Goal: Information Seeking & Learning: Find specific fact

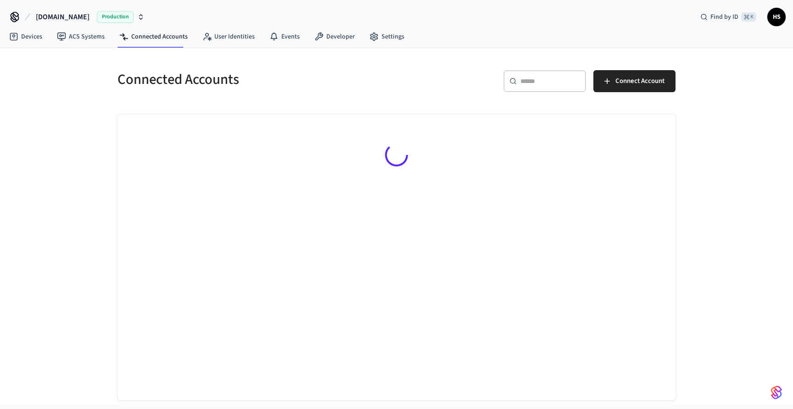
click at [542, 84] on input "text" at bounding box center [551, 81] width 60 height 9
paste input "**********"
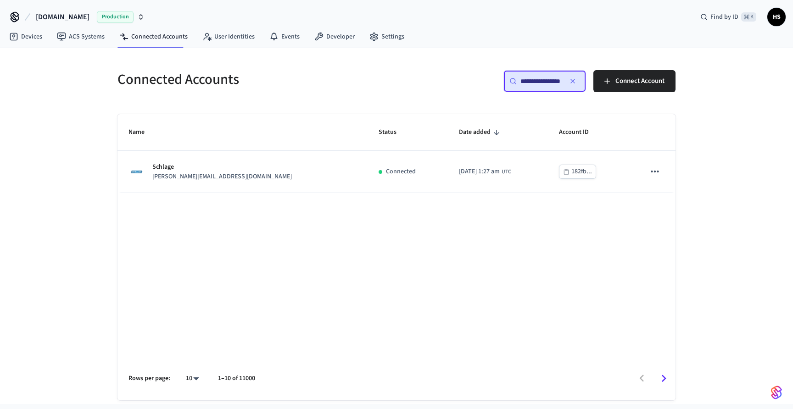
drag, startPoint x: 541, startPoint y: 83, endPoint x: 523, endPoint y: 84, distance: 18.4
click at [505, 83] on div "**********" at bounding box center [545, 81] width 83 height 22
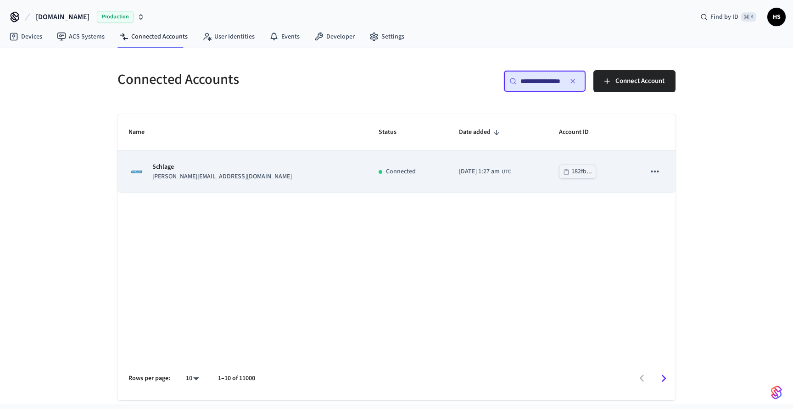
type input "**********"
click at [368, 182] on td "Connected" at bounding box center [408, 172] width 80 height 42
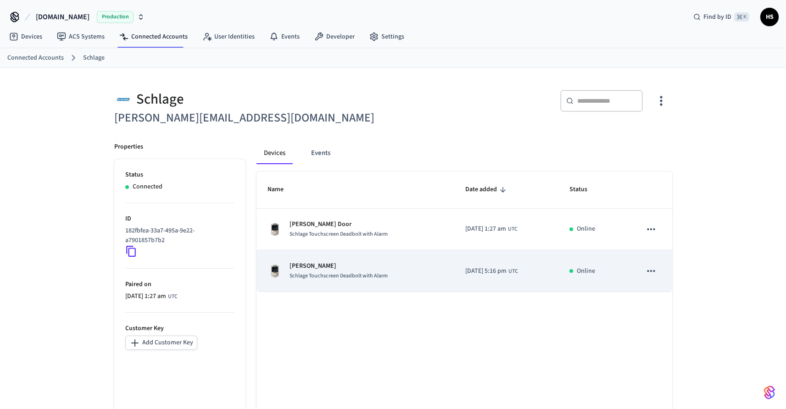
click at [346, 270] on p "[PERSON_NAME]" at bounding box center [339, 267] width 98 height 10
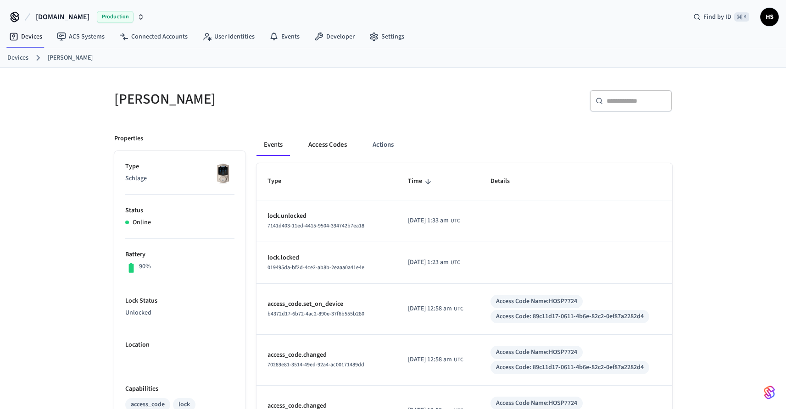
click at [318, 142] on button "Access Codes" at bounding box center [327, 145] width 53 height 22
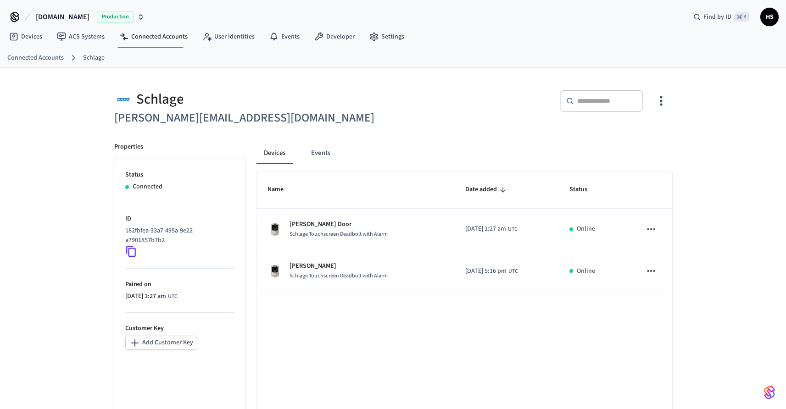
click at [309, 105] on div "Schlage" at bounding box center [251, 99] width 274 height 19
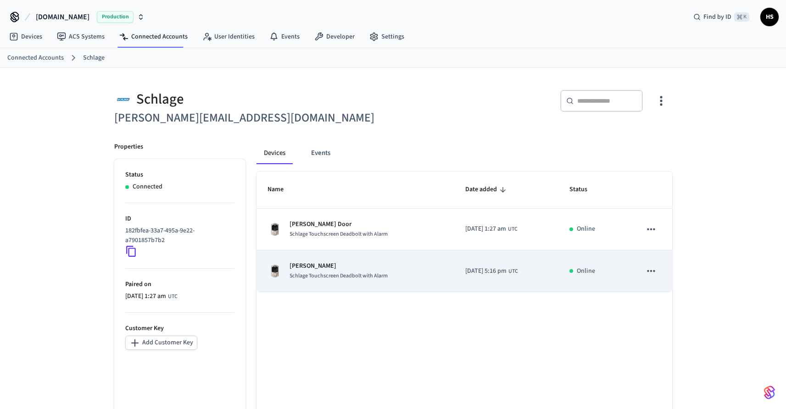
click at [335, 272] on div "Schlage Touchscreen Deadbolt with Alarm" at bounding box center [339, 276] width 98 height 10
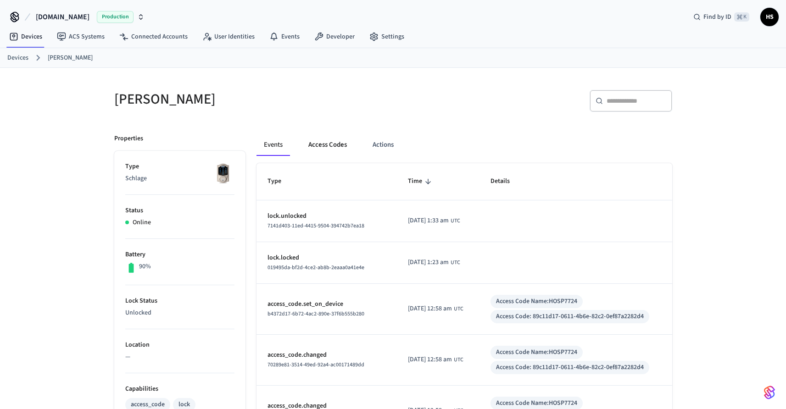
click at [324, 149] on button "Access Codes" at bounding box center [327, 145] width 53 height 22
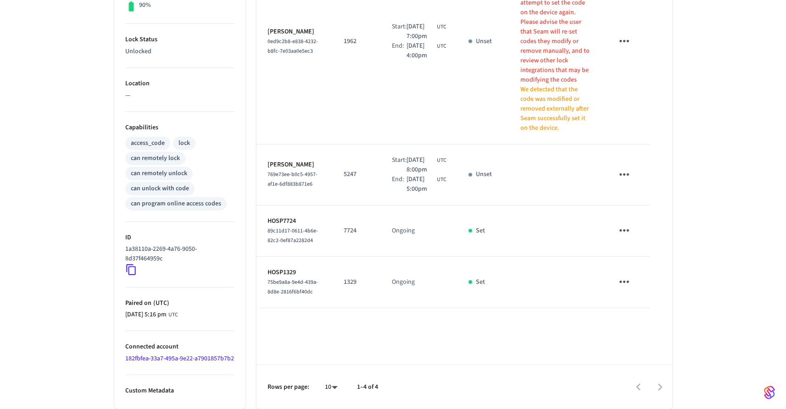
scroll to position [174, 0]
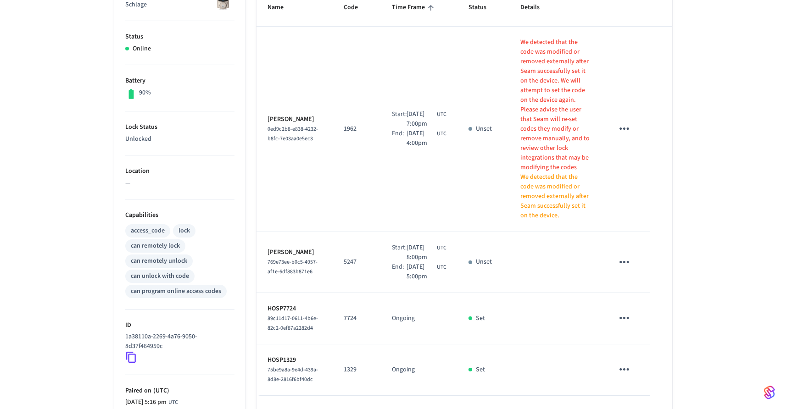
drag, startPoint x: 300, startPoint y: 118, endPoint x: 268, endPoint y: 115, distance: 32.7
click at [268, 115] on p "[PERSON_NAME]" at bounding box center [295, 120] width 55 height 10
copy p "[PERSON_NAME]"
click at [347, 82] on td "1962" at bounding box center [357, 130] width 48 height 206
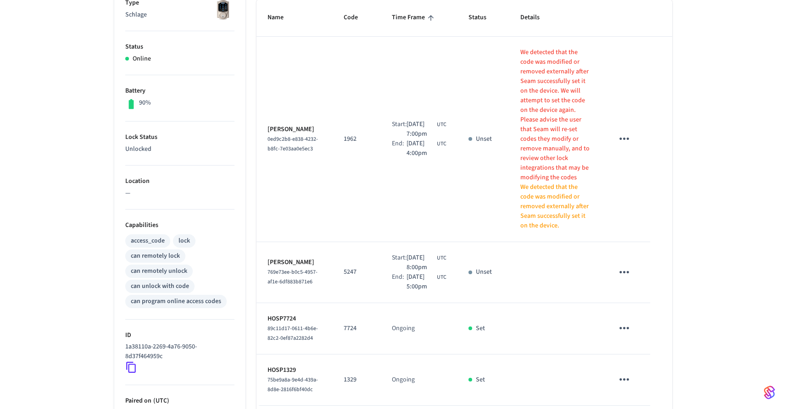
scroll to position [160, 0]
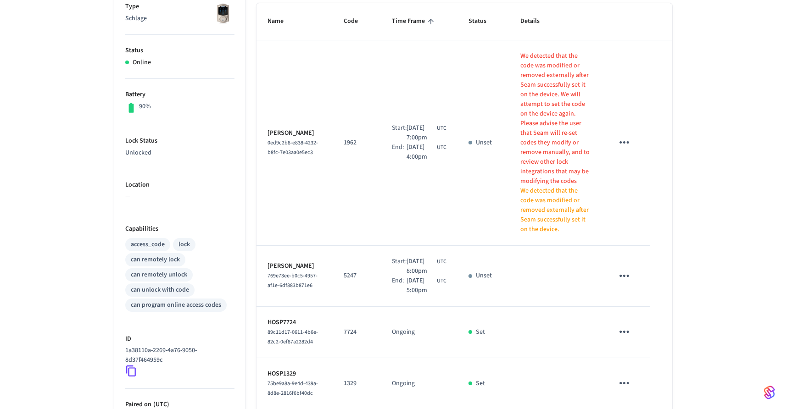
click at [349, 197] on td "1962" at bounding box center [357, 143] width 48 height 206
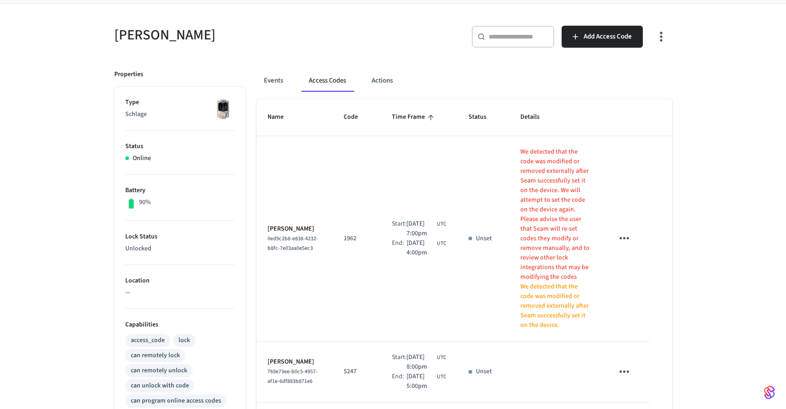
scroll to position [0, 0]
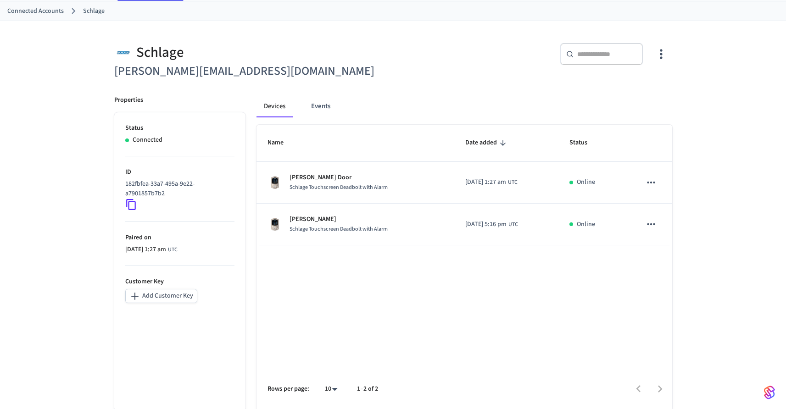
scroll to position [49, 0]
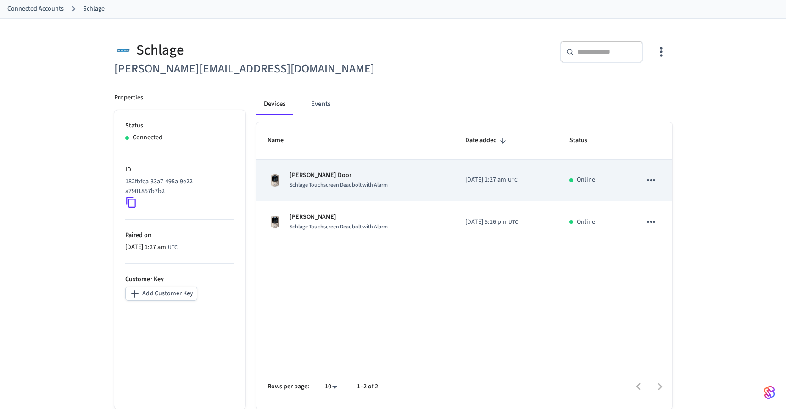
click at [328, 185] on span "Schlage Touchscreen Deadbolt with Alarm" at bounding box center [339, 185] width 98 height 8
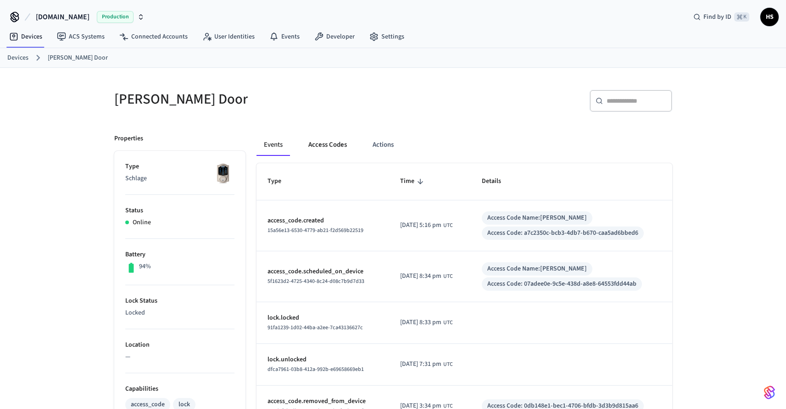
click at [327, 143] on button "Access Codes" at bounding box center [327, 145] width 53 height 22
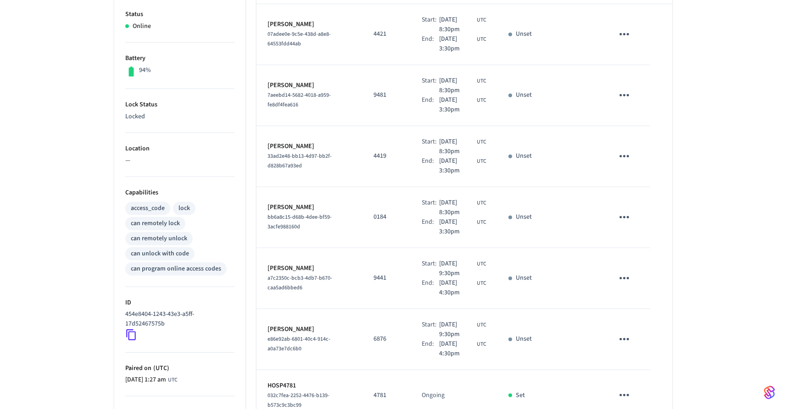
scroll to position [103, 0]
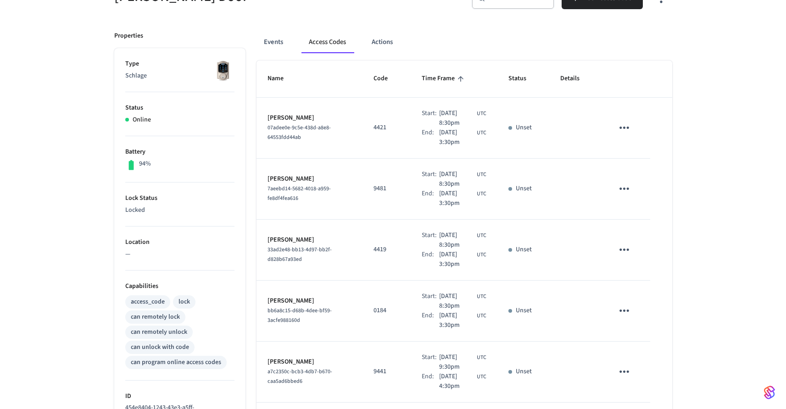
click at [59, 64] on div "[PERSON_NAME] Door ​ ​ Add Access Code Properties Type Schlage Status Online Ba…" at bounding box center [393, 288] width 786 height 646
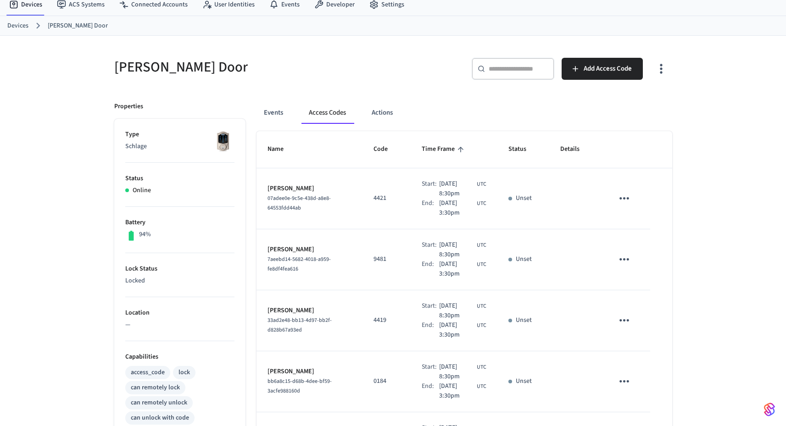
scroll to position [0, 0]
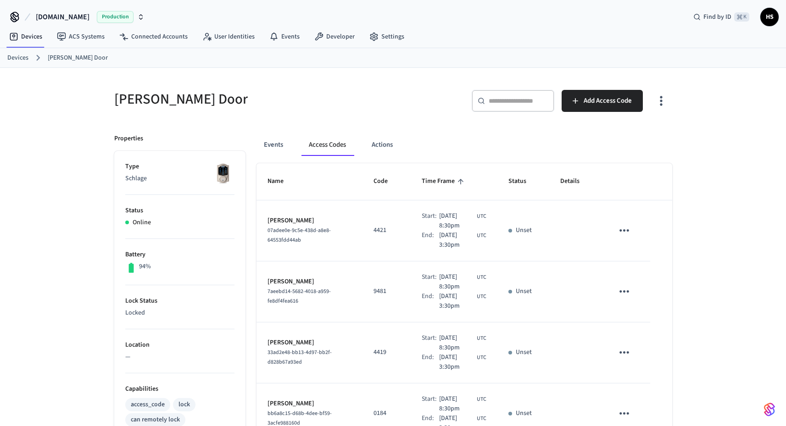
scroll to position [12, 0]
